Goal: Information Seeking & Learning: Learn about a topic

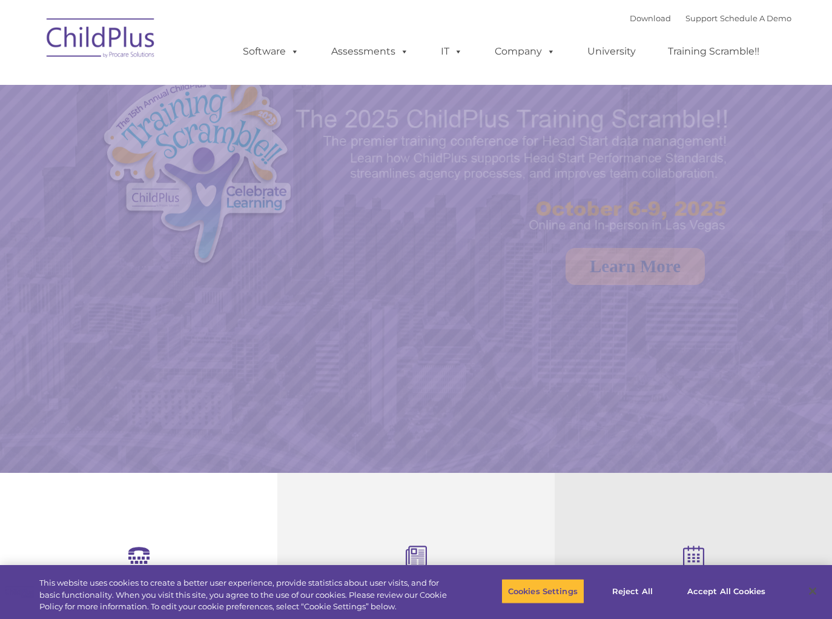
select select "MEDIUM"
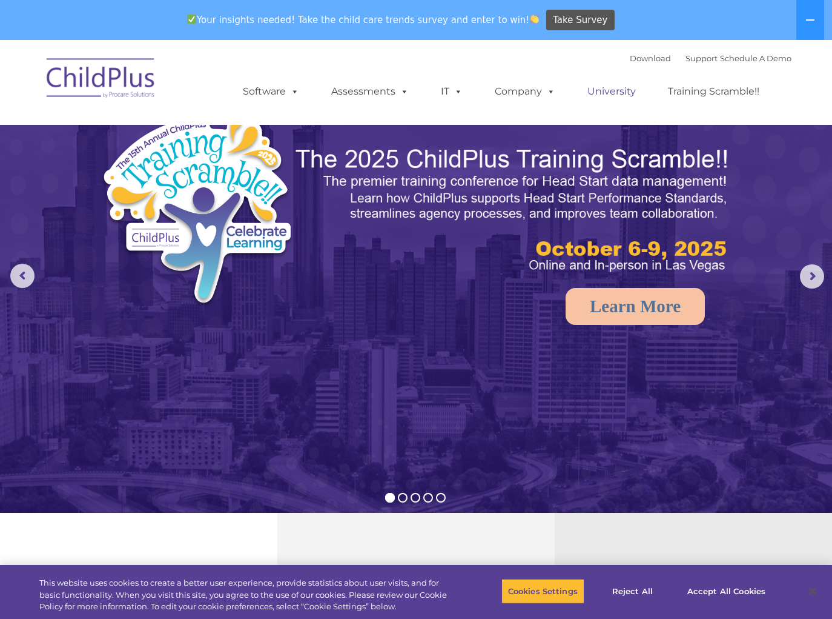
click at [619, 89] on link "University" at bounding box center [612, 91] width 73 height 24
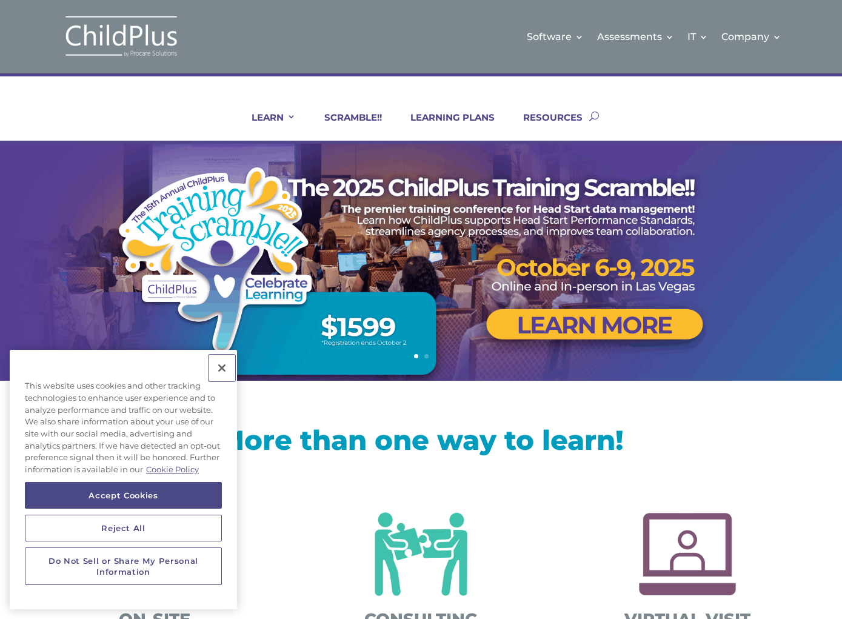
click at [216, 366] on button "Close" at bounding box center [221, 367] width 27 height 27
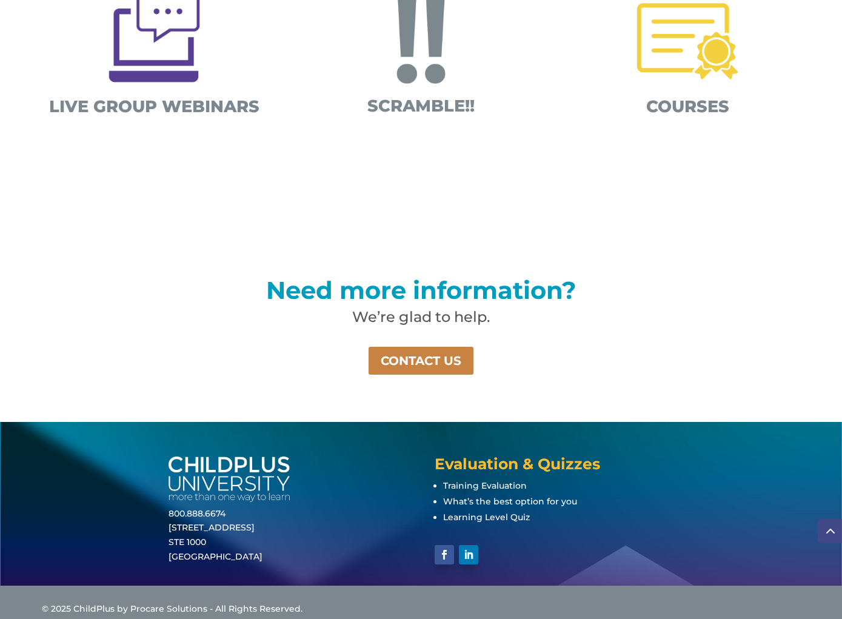
scroll to position [700, 0]
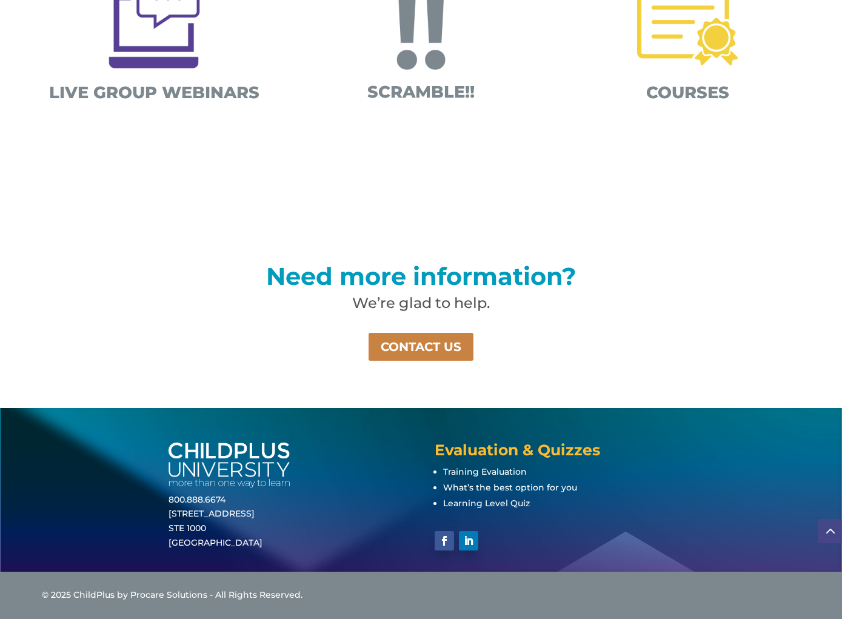
click at [716, 76] on img at bounding box center [687, 27] width 124 height 124
